Goal: Navigation & Orientation: Find specific page/section

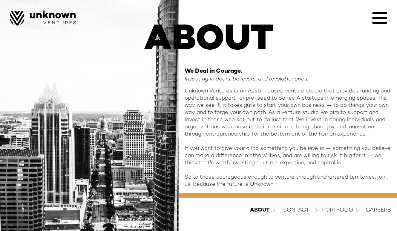
scroll to position [36, 0]
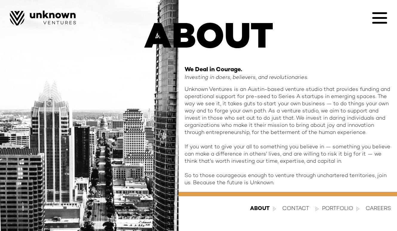
click at [379, 20] on icon at bounding box center [379, 17] width 15 height 15
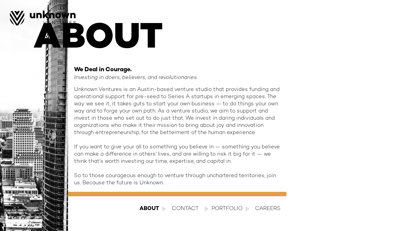
click at [348, 41] on div at bounding box center [198, 115] width 397 height 231
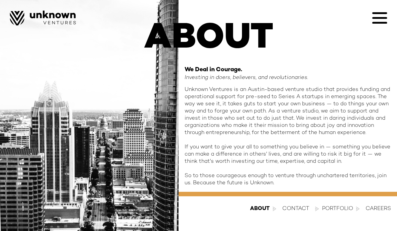
click at [384, 10] on div "About contact Portfolio blog Careers Designed by Sangfroid!" at bounding box center [198, 12] width 397 height 25
click at [381, 18] on icon at bounding box center [379, 18] width 15 height 2
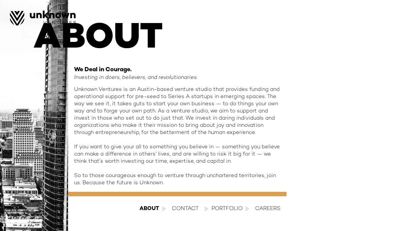
click at [381, 18] on div at bounding box center [379, 17] width 15 height 15
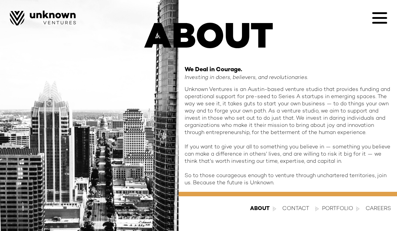
click at [329, 208] on div "Portfolio" at bounding box center [337, 208] width 31 height 7
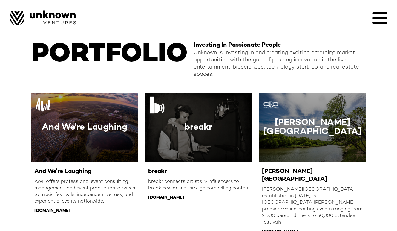
click at [382, 17] on icon at bounding box center [379, 18] width 15 height 2
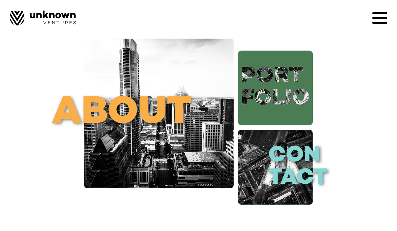
click at [284, 95] on link "port folio" at bounding box center [275, 88] width 75 height 75
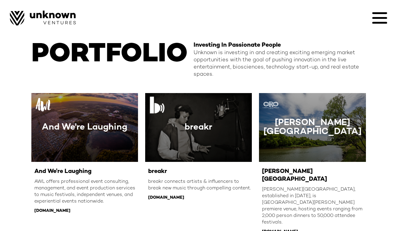
click at [382, 21] on icon at bounding box center [379, 17] width 15 height 15
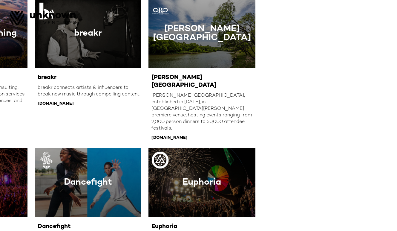
scroll to position [5, 0]
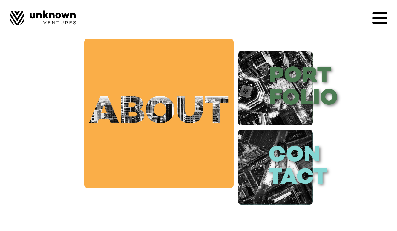
click at [216, 140] on link "about" at bounding box center [158, 113] width 149 height 149
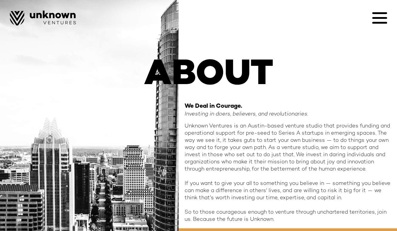
scroll to position [36, 0]
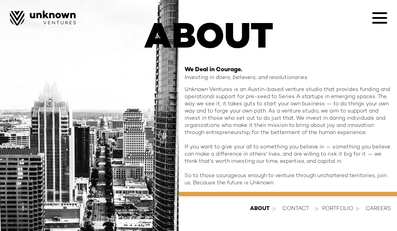
click at [388, 210] on div "Careers" at bounding box center [378, 208] width 25 height 7
